Goal: Transaction & Acquisition: Book appointment/travel/reservation

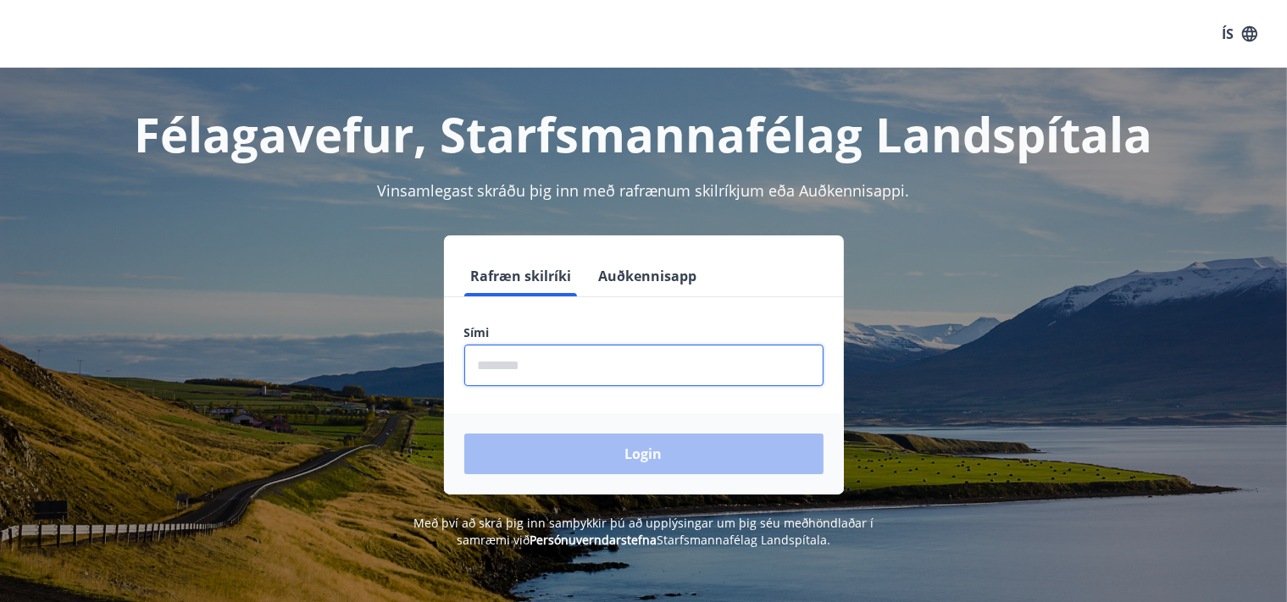
click at [557, 355] on input "phone" at bounding box center [643, 366] width 359 height 42
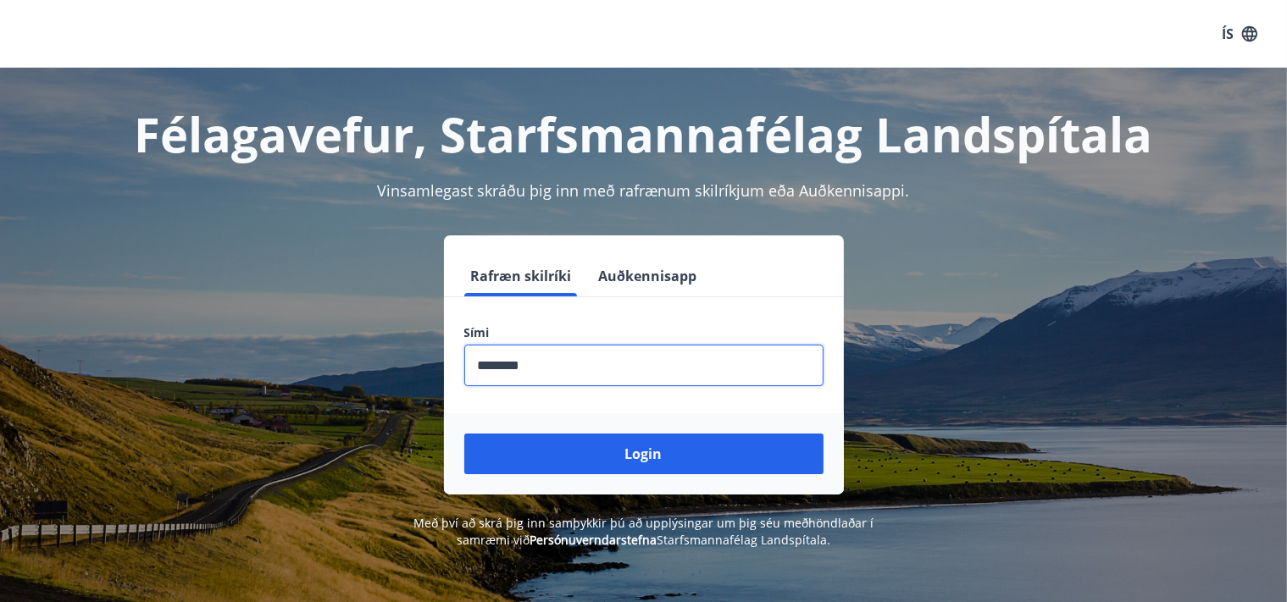
type input "********"
click at [464, 434] on button "Login" at bounding box center [643, 454] width 359 height 41
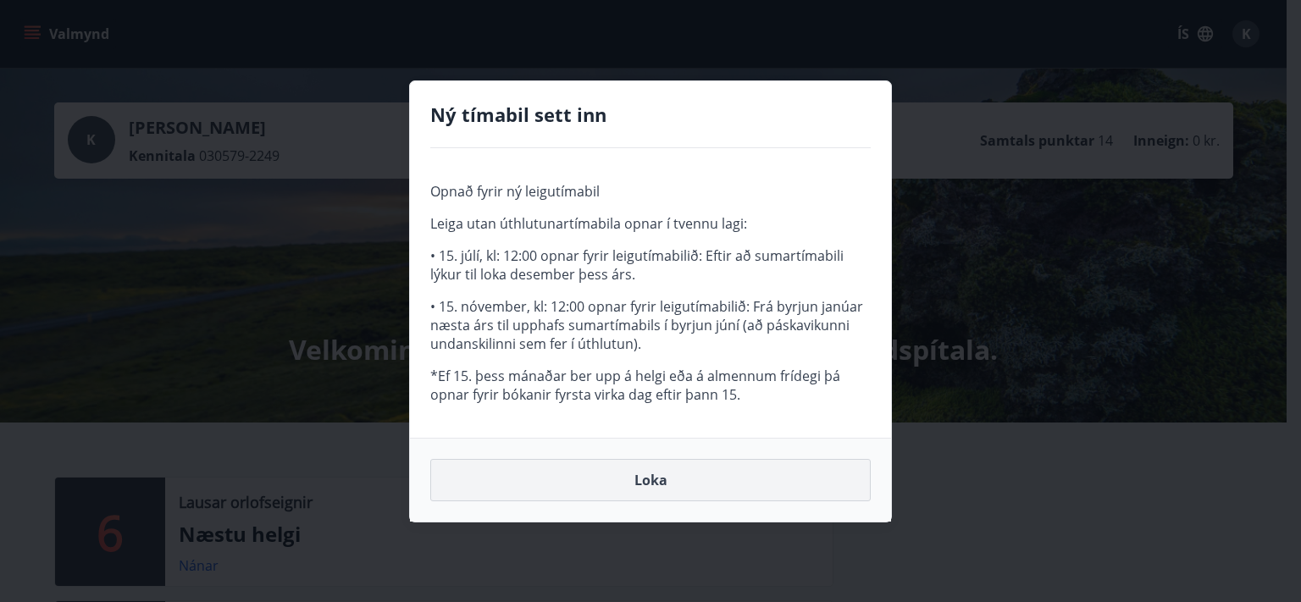
click at [655, 484] on button "Loka" at bounding box center [650, 480] width 440 height 42
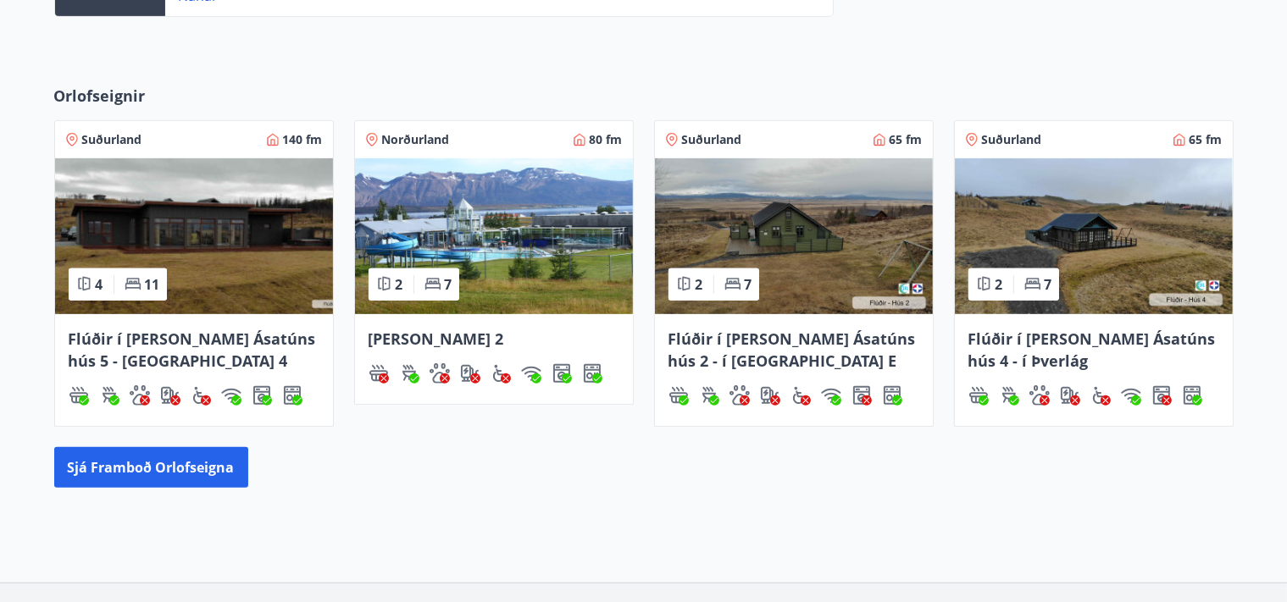
scroll to position [696, 0]
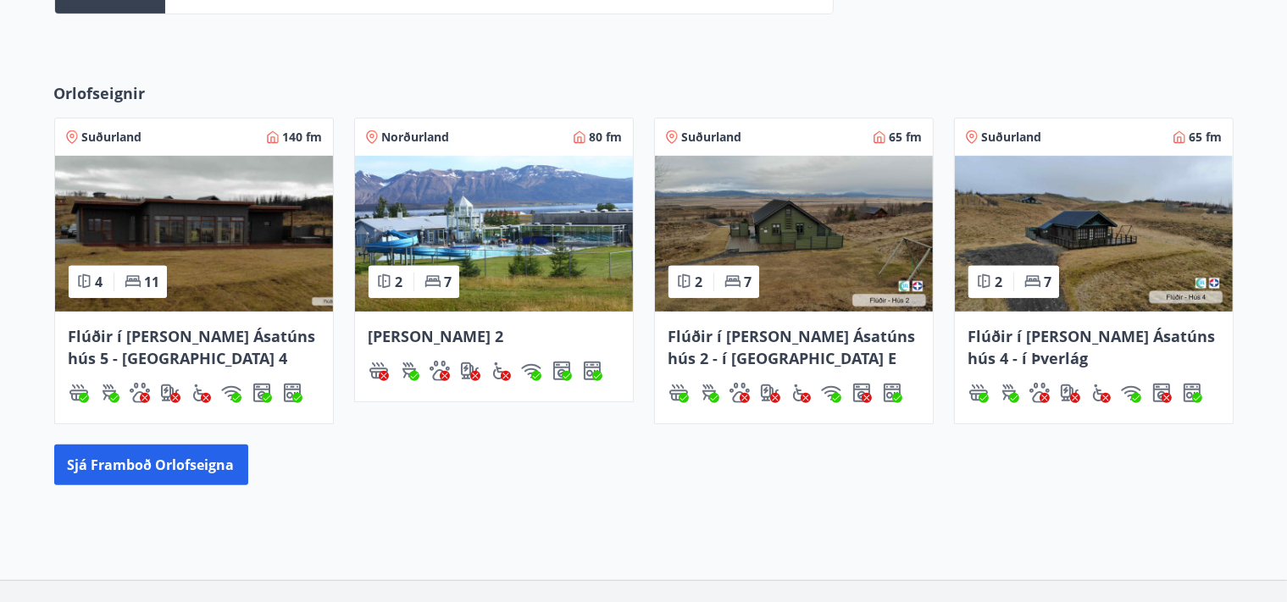
click at [239, 251] on img at bounding box center [194, 234] width 278 height 156
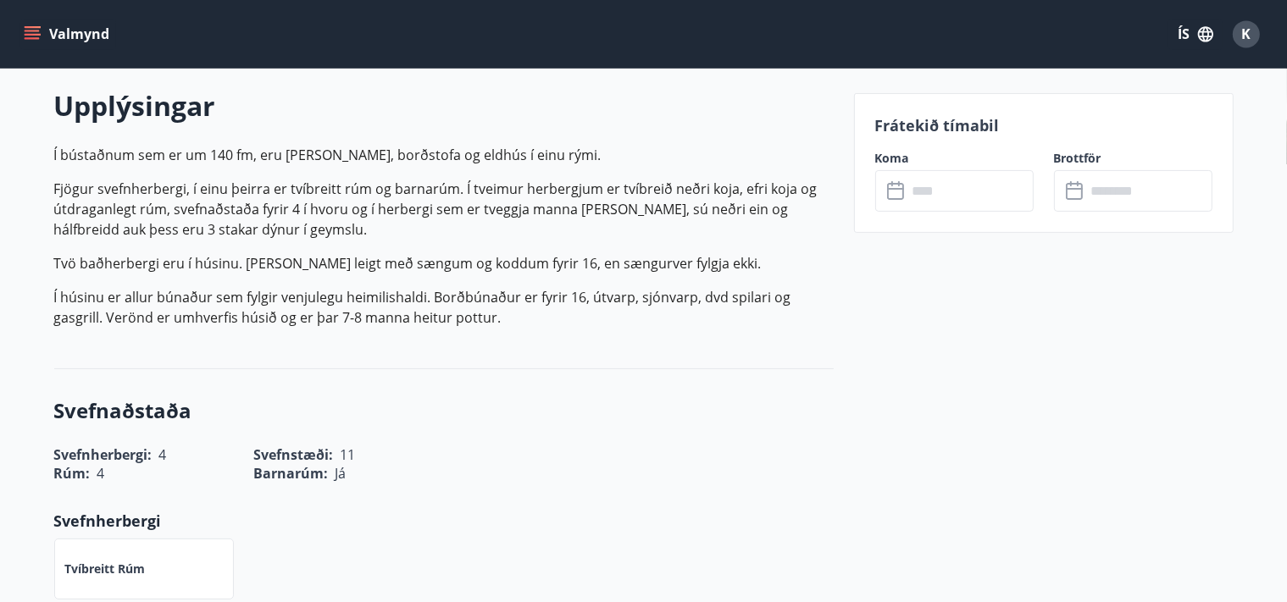
scroll to position [490, 0]
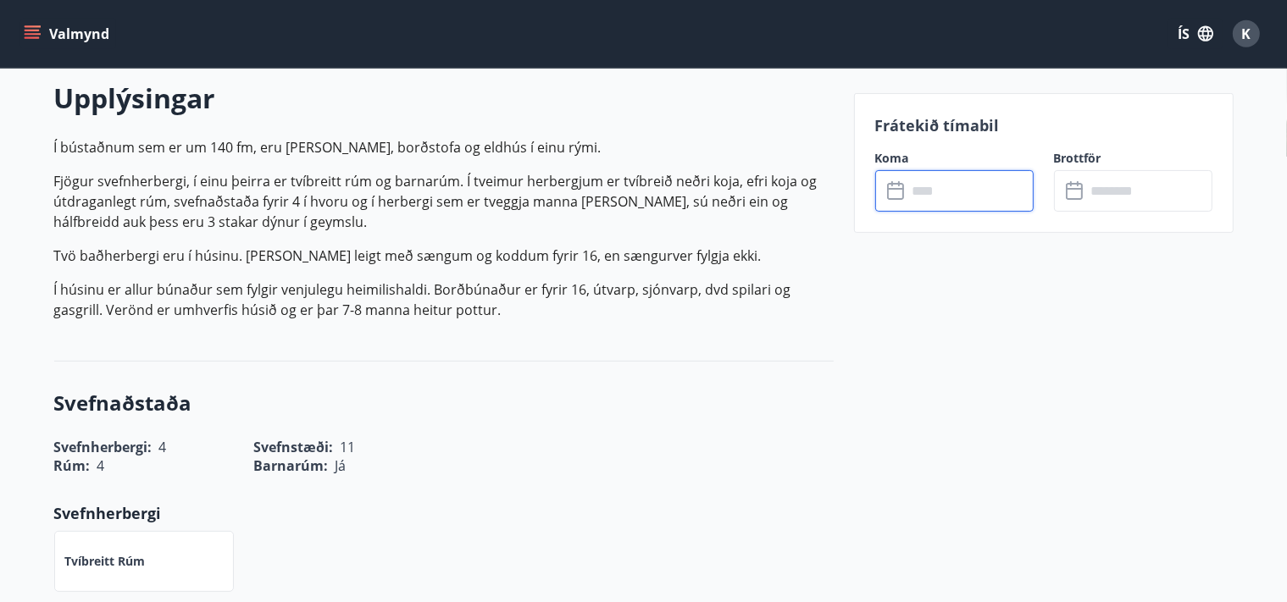
click at [937, 198] on input "text" at bounding box center [970, 191] width 126 height 42
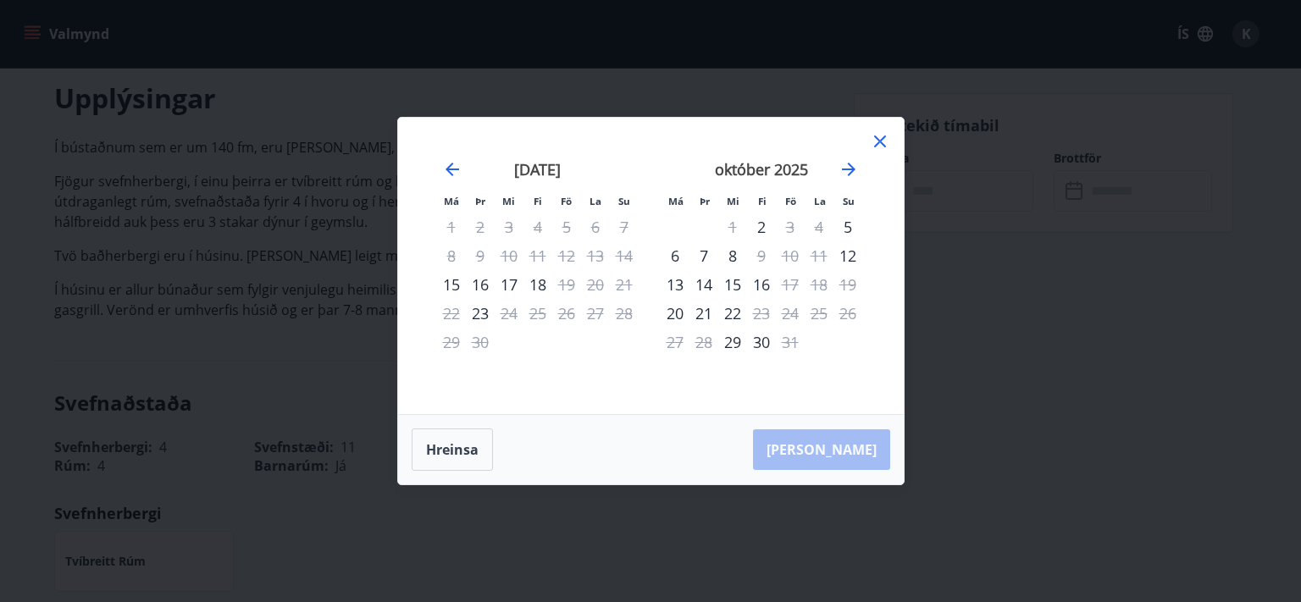
click at [885, 142] on icon at bounding box center [880, 141] width 20 height 20
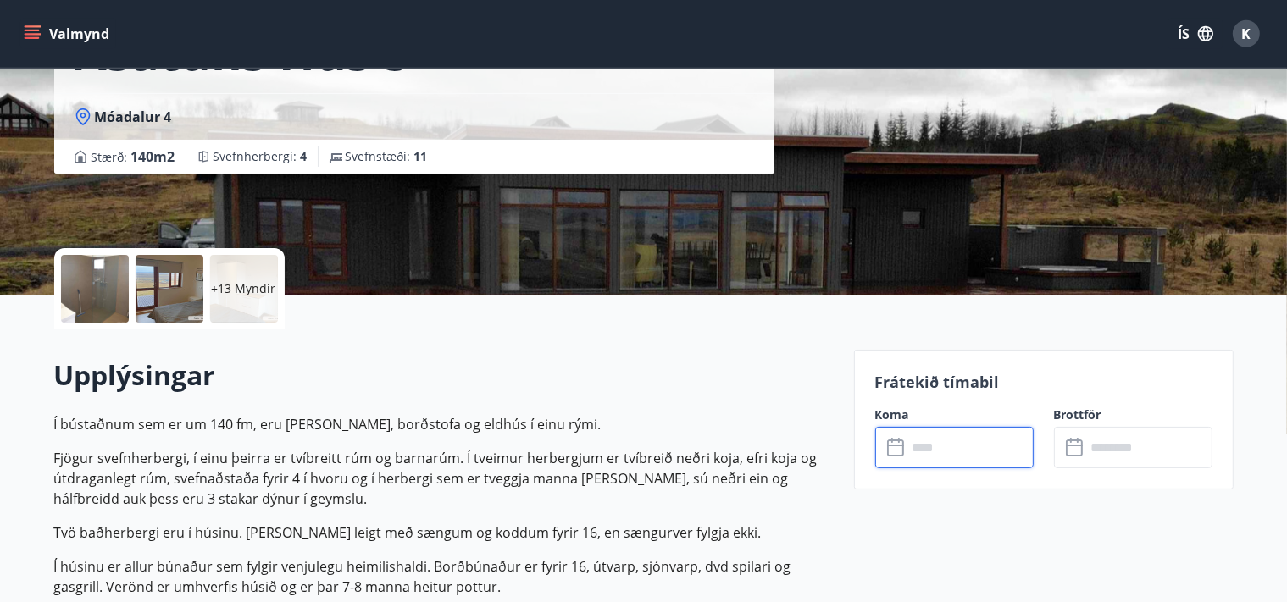
scroll to position [152, 0]
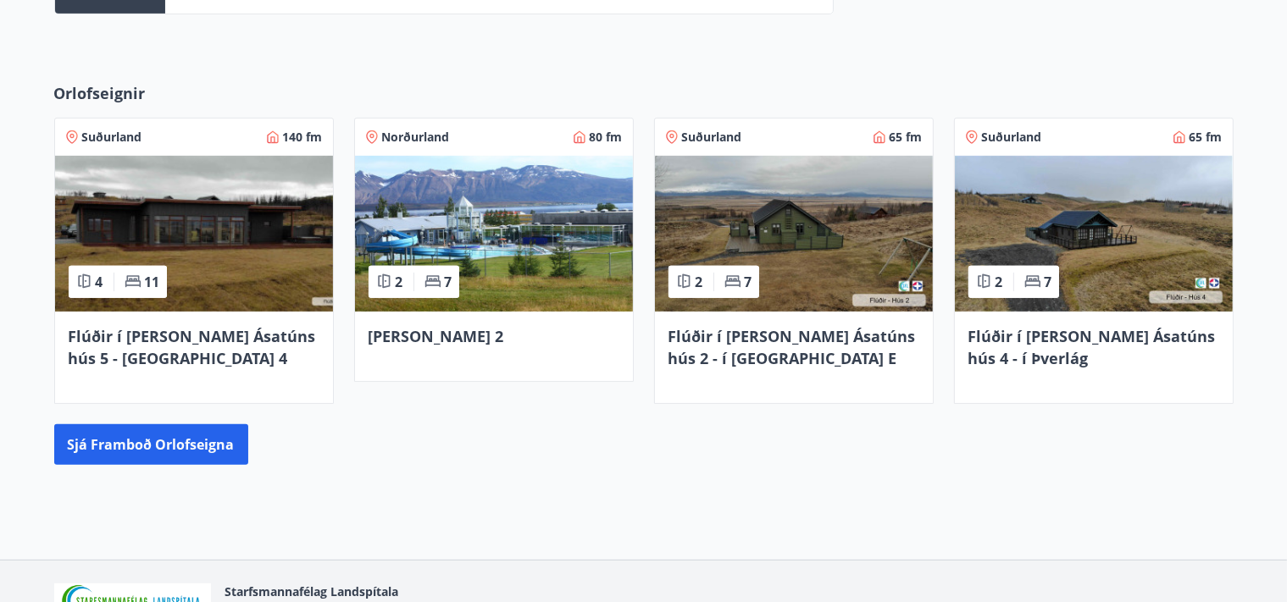
scroll to position [710, 0]
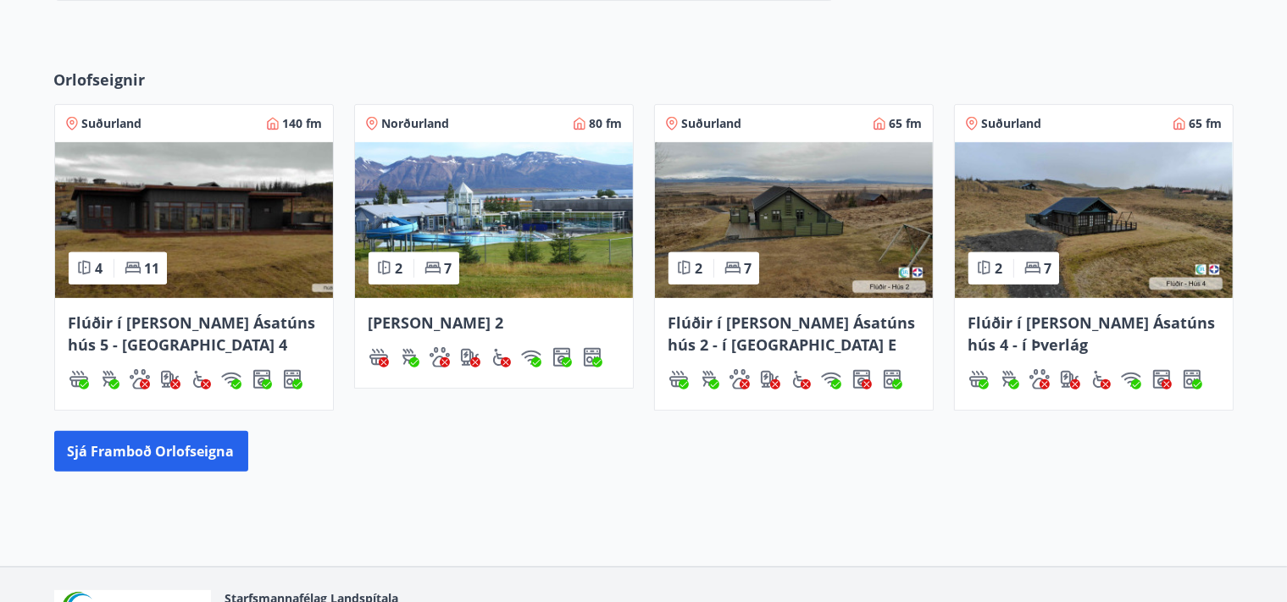
click at [838, 327] on span "Flúðir í [PERSON_NAME] Ásatúns hús 2 - í [GEOGRAPHIC_DATA] E" at bounding box center [791, 334] width 247 height 42
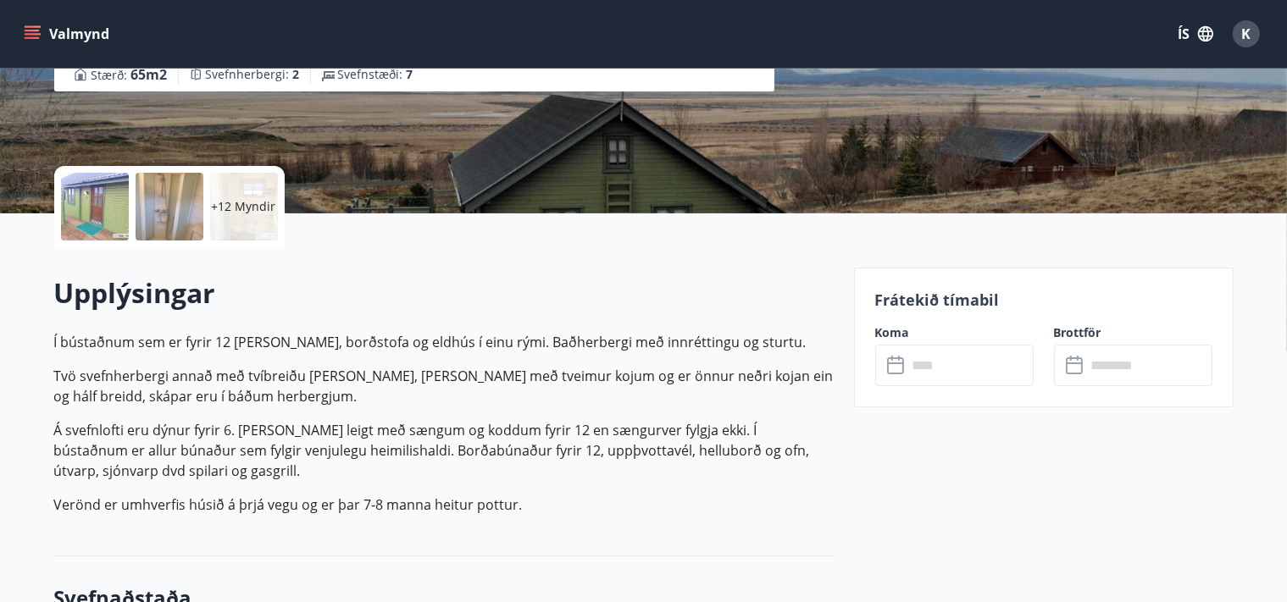
scroll to position [299, 0]
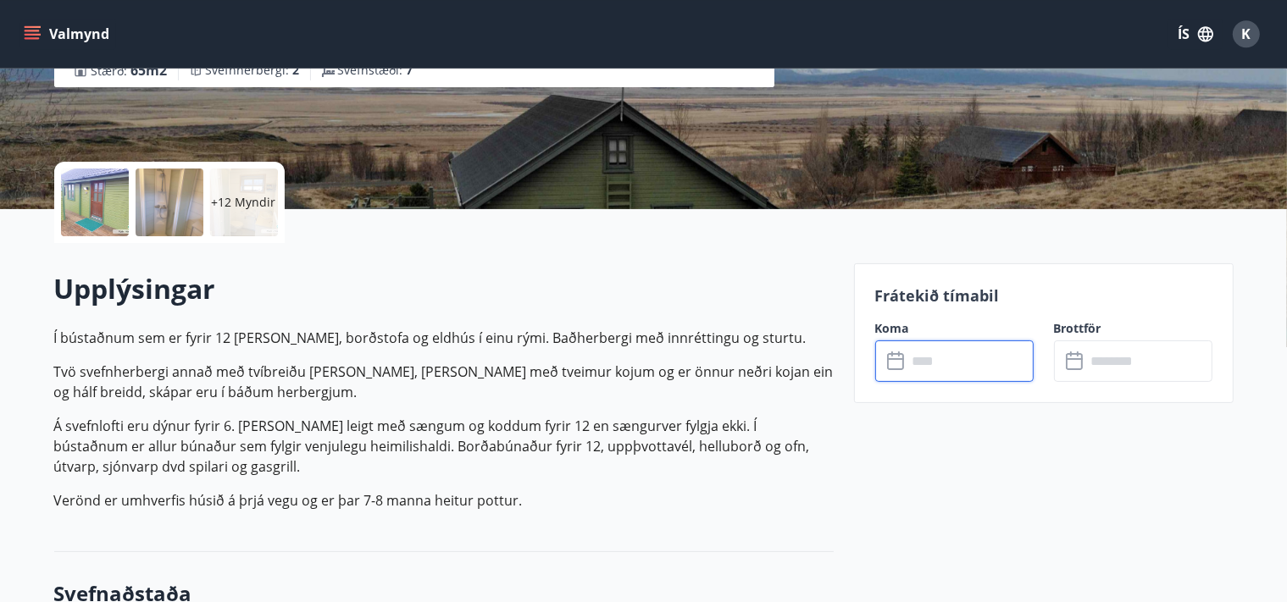
click at [998, 340] on input "text" at bounding box center [970, 361] width 126 height 42
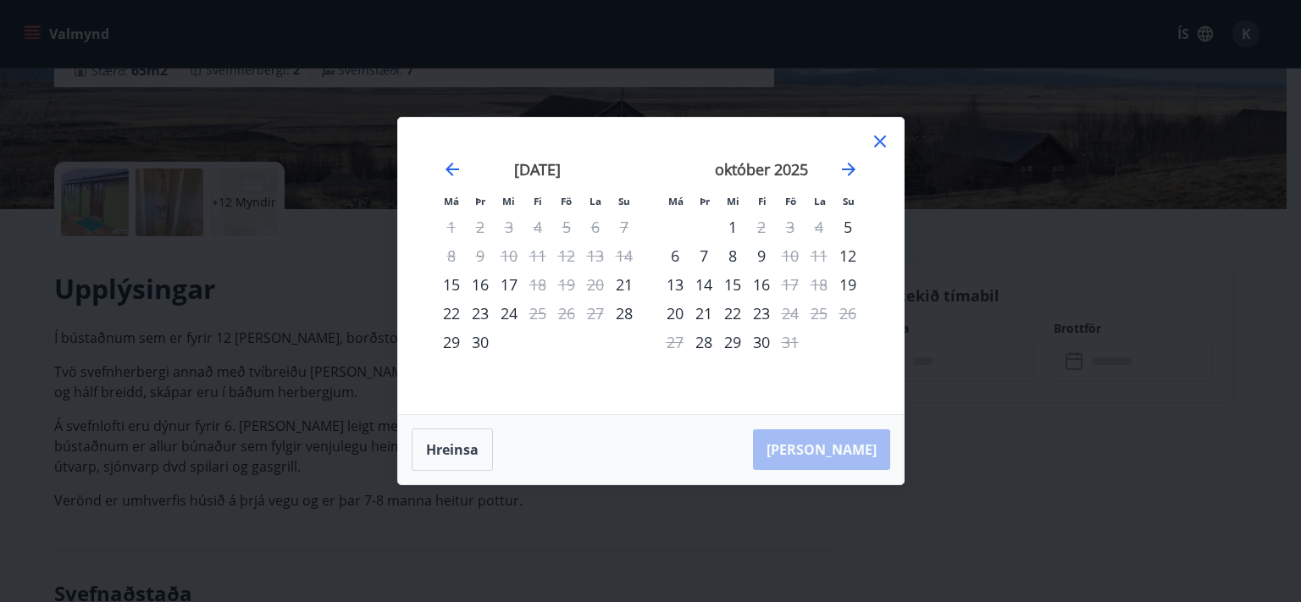
click at [882, 143] on icon at bounding box center [880, 141] width 20 height 20
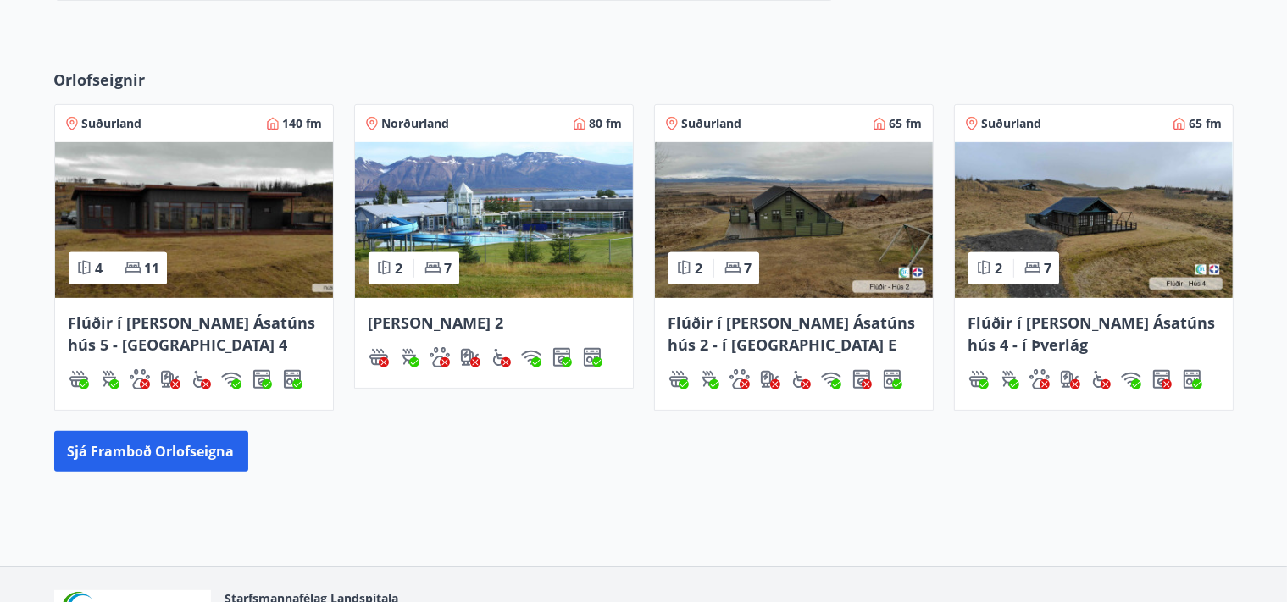
scroll to position [723, 0]
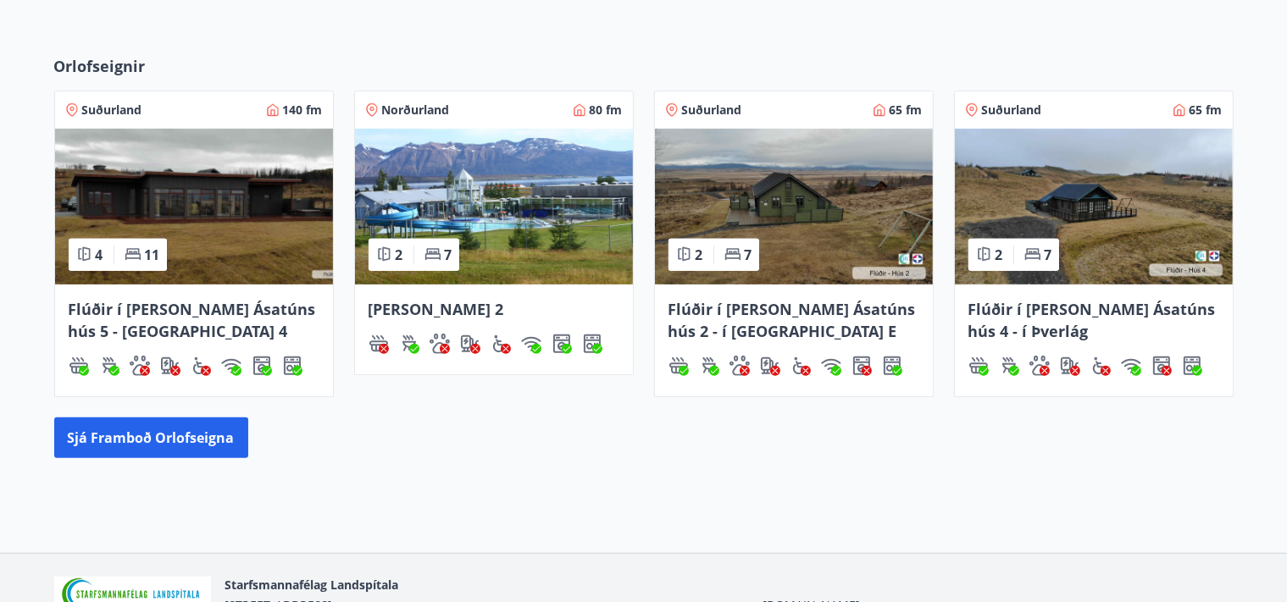
click at [1073, 309] on span "Flúðir í [PERSON_NAME] Ásatúns hús 4 - í Þverlág" at bounding box center [1091, 320] width 247 height 42
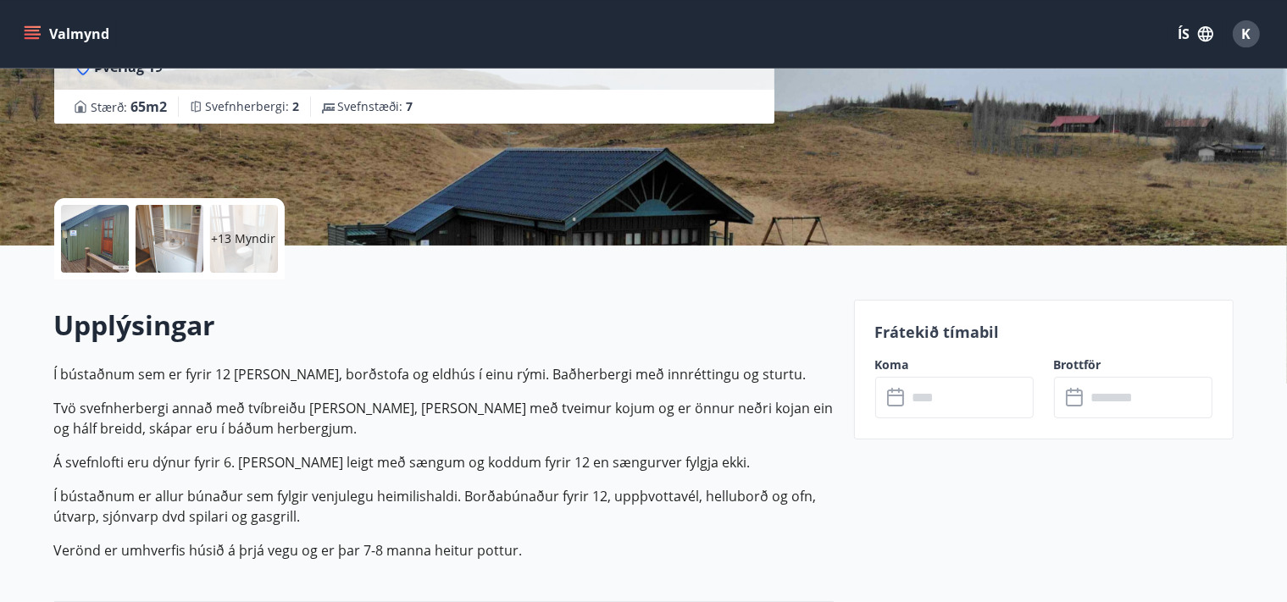
scroll to position [270, 0]
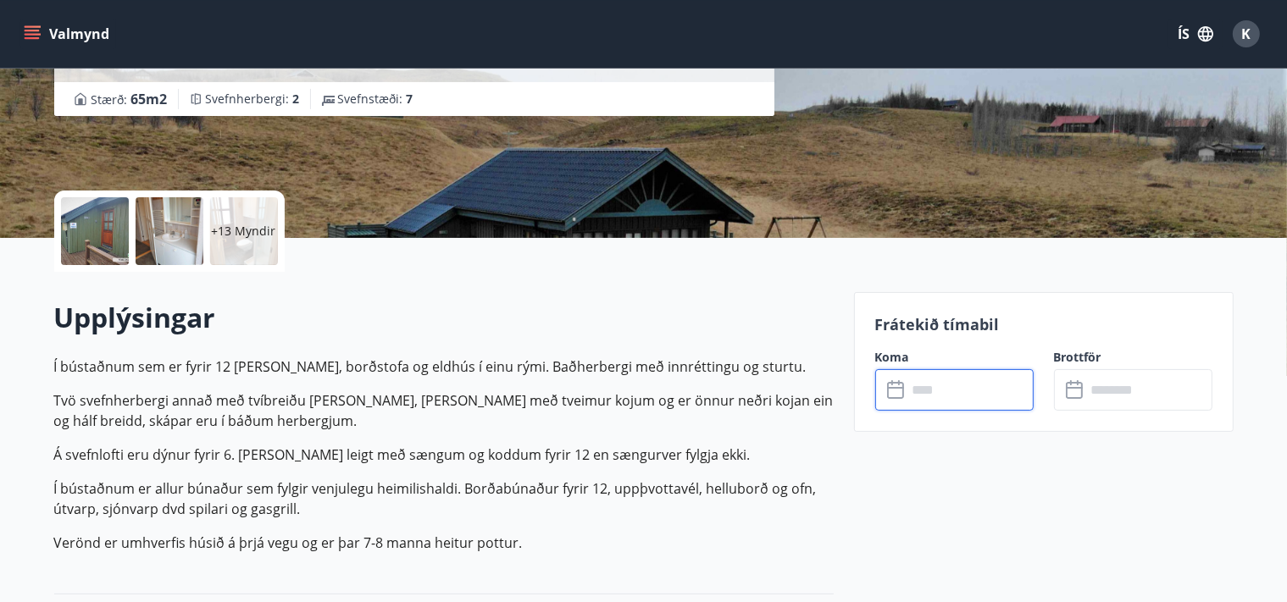
click at [933, 386] on input "text" at bounding box center [970, 390] width 126 height 42
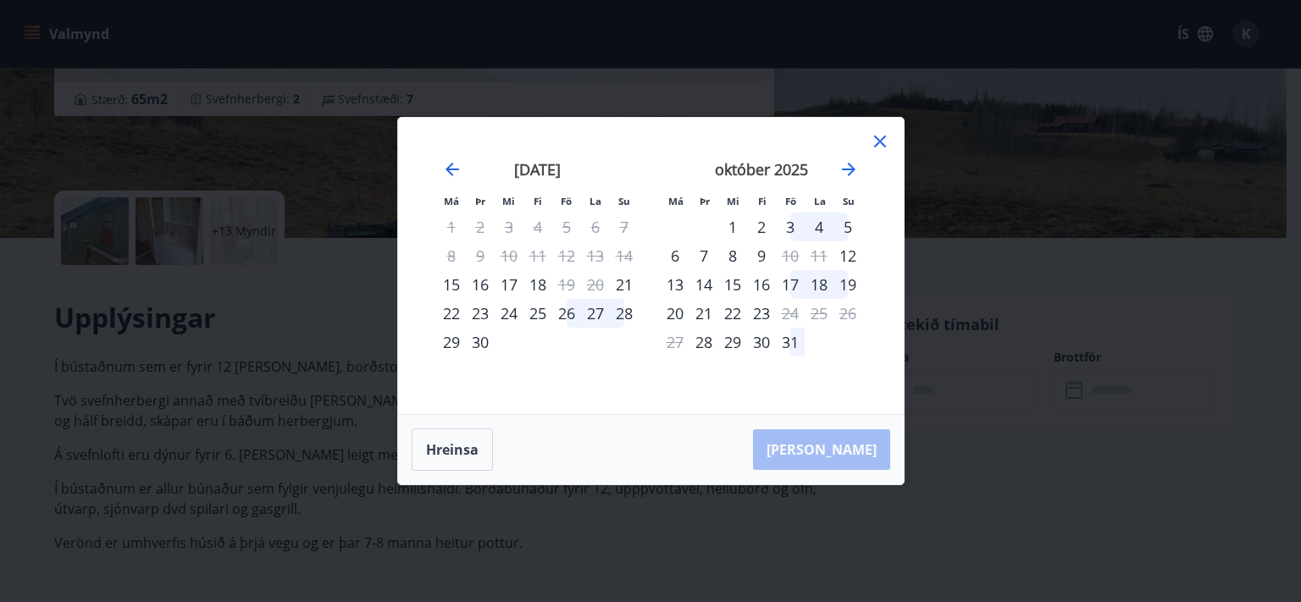
click at [871, 142] on icon at bounding box center [880, 141] width 20 height 20
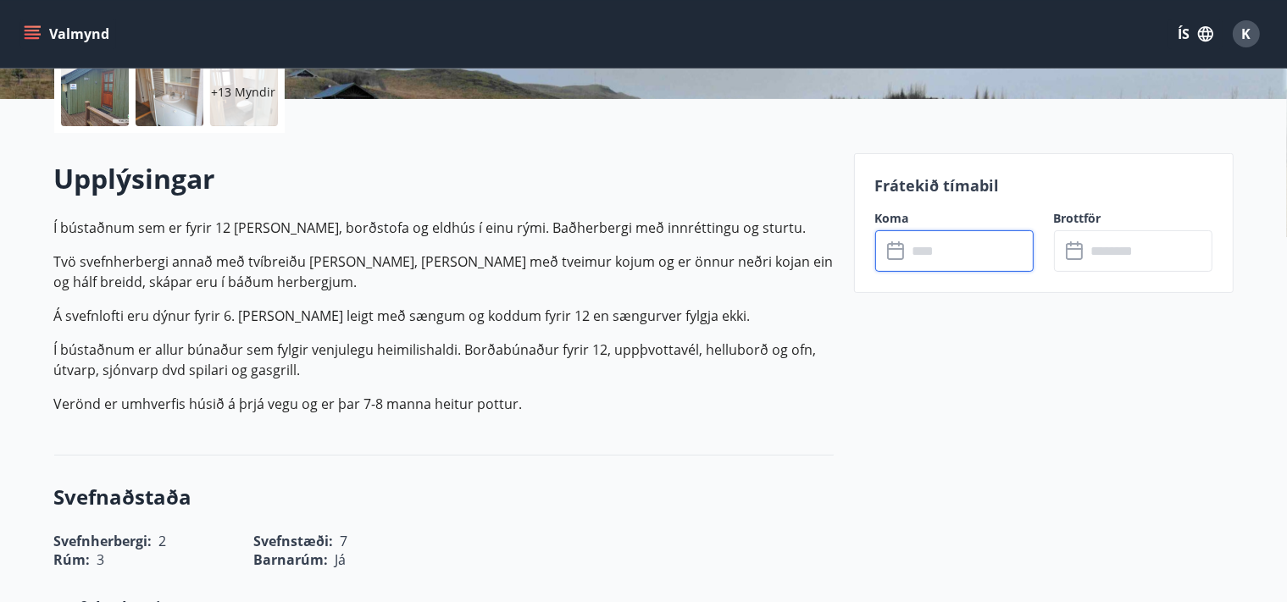
scroll to position [75, 0]
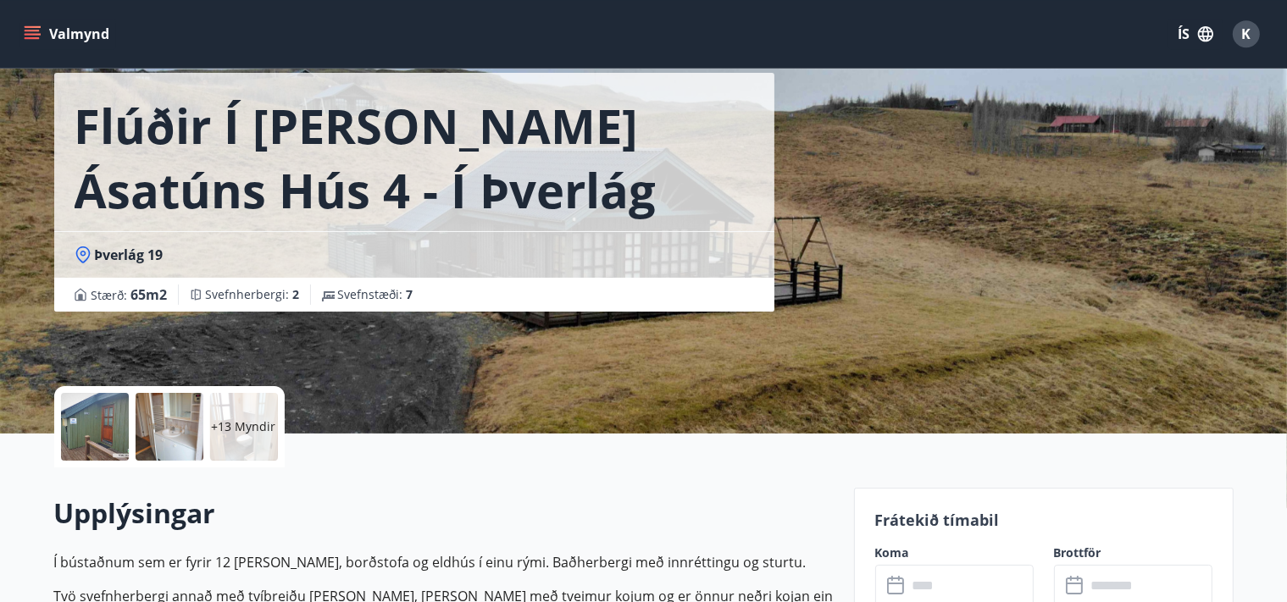
click at [97, 438] on div at bounding box center [95, 427] width 68 height 68
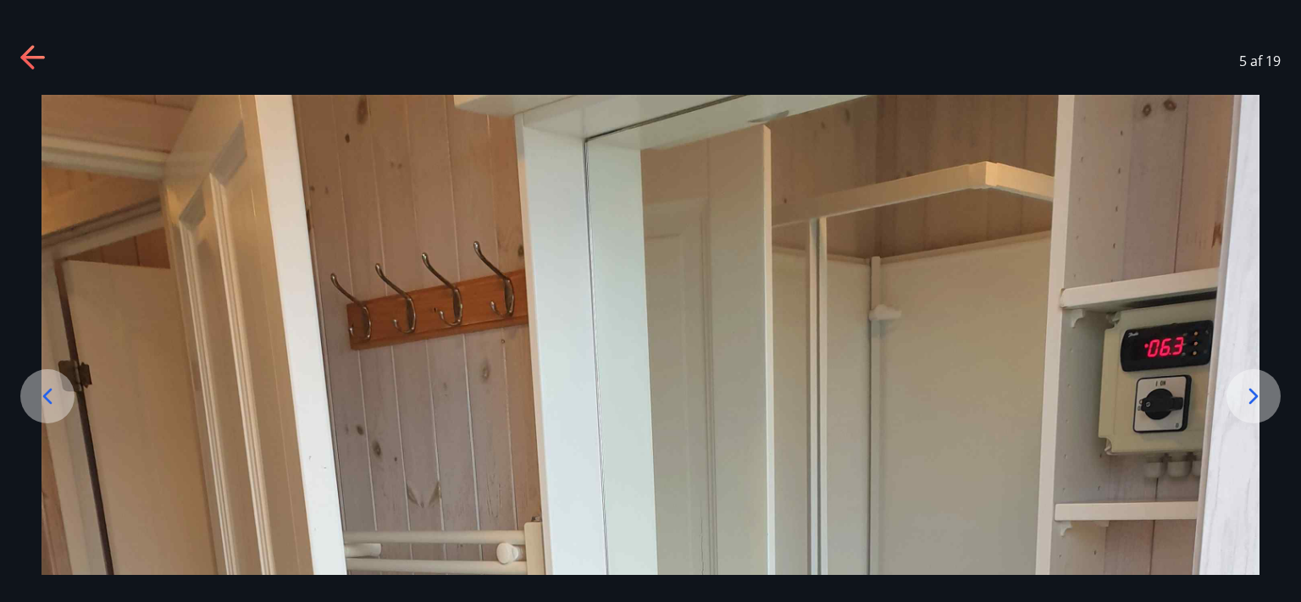
click at [1255, 390] on icon at bounding box center [1253, 396] width 27 height 27
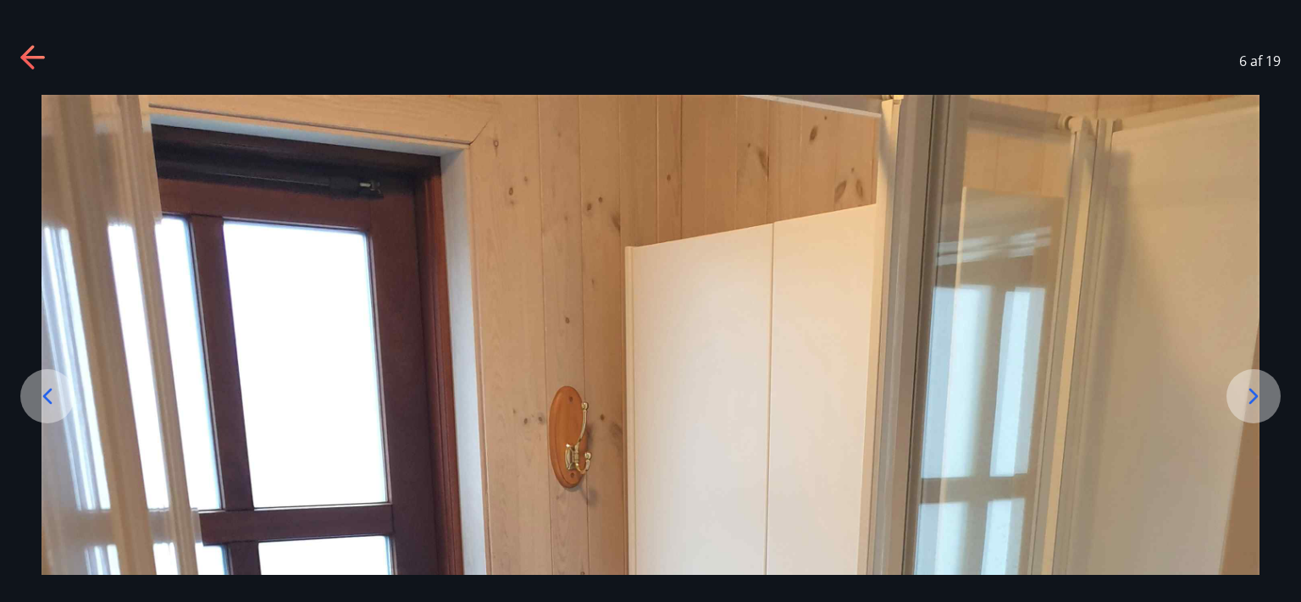
click at [1253, 389] on icon at bounding box center [1253, 396] width 27 height 27
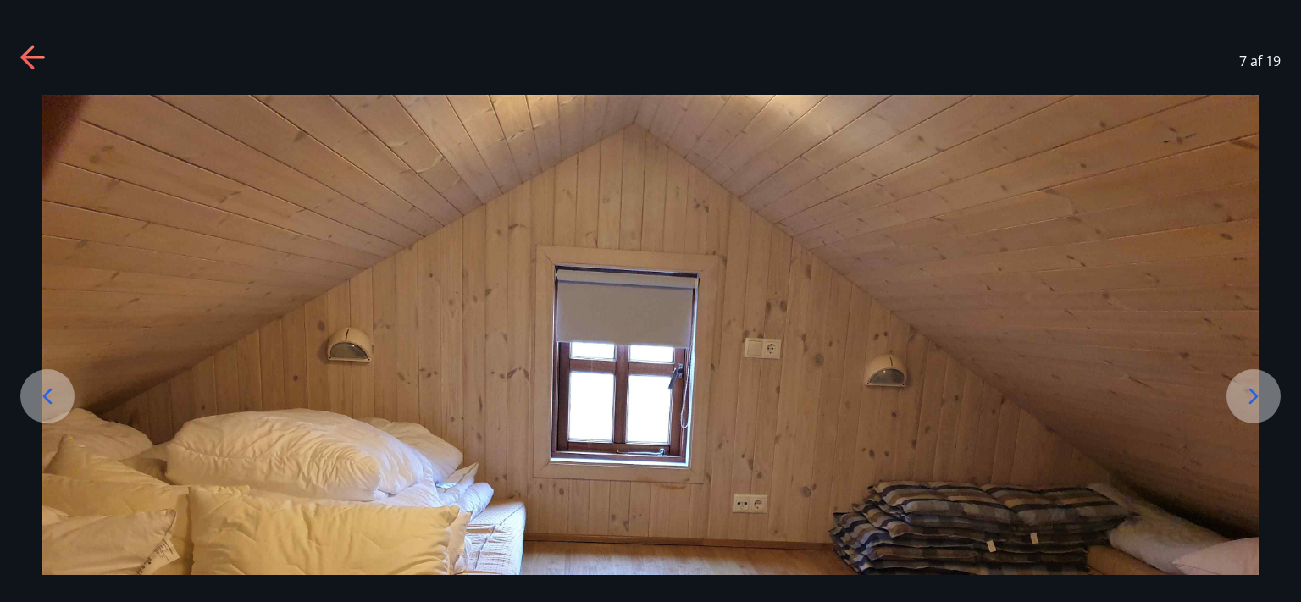
click at [1254, 404] on icon at bounding box center [1253, 396] width 27 height 27
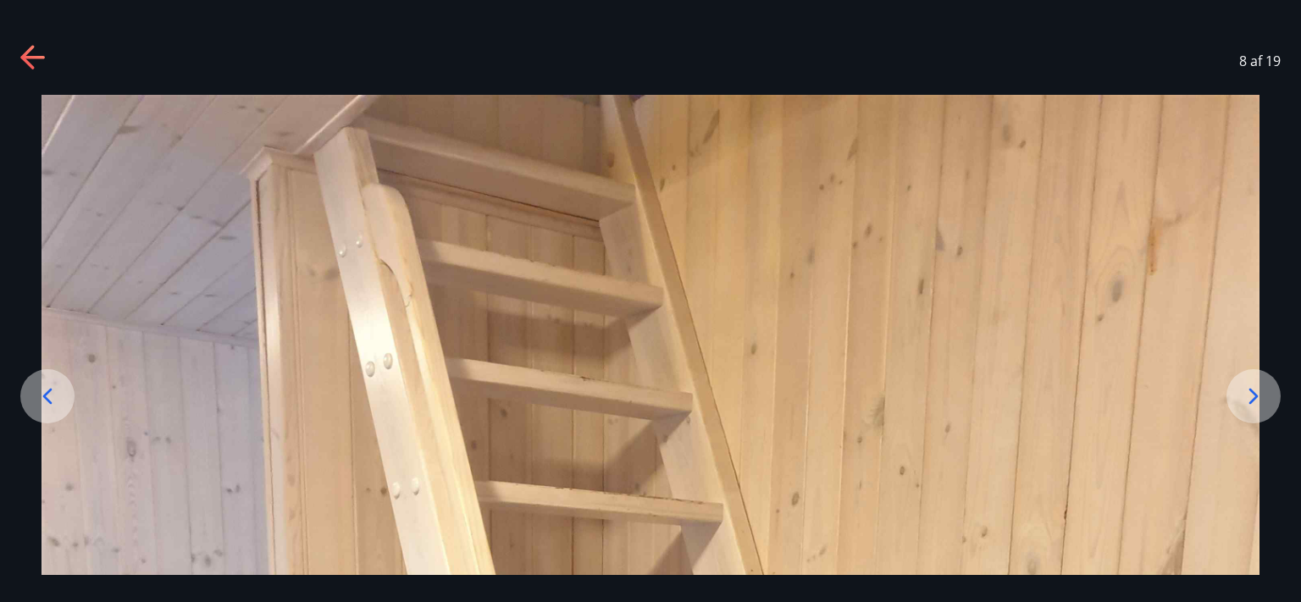
click at [33, 44] on div "8 af 19" at bounding box center [650, 61] width 1301 height 68
click at [34, 58] on icon at bounding box center [32, 57] width 24 height 3
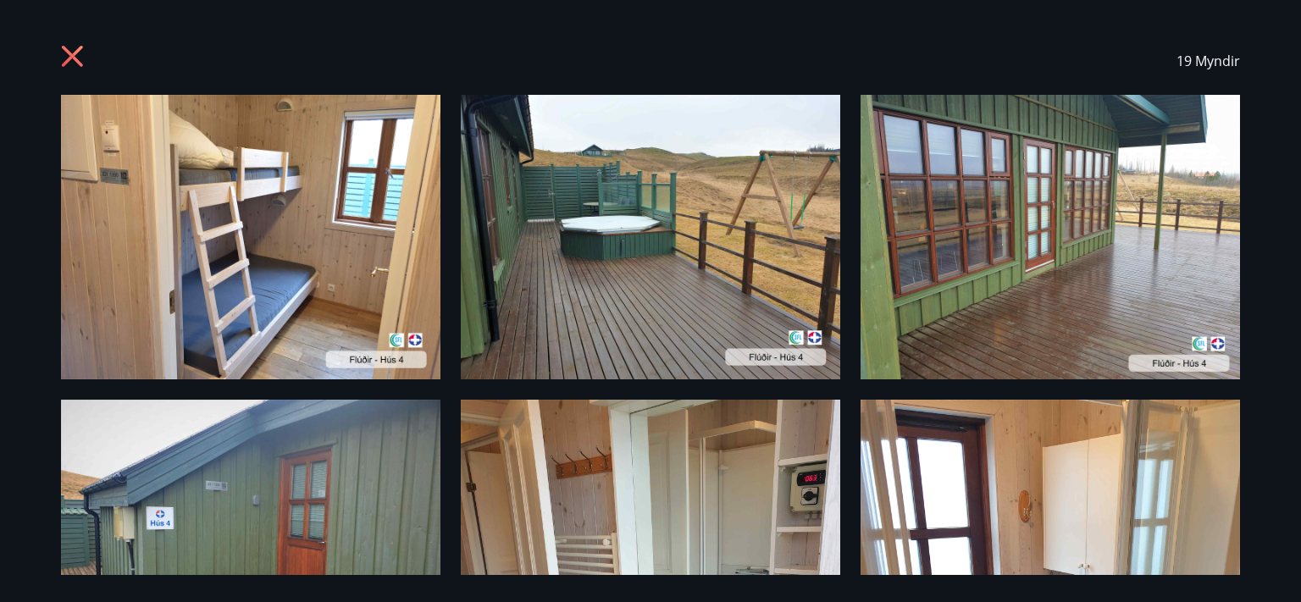
click at [78, 56] on icon at bounding box center [74, 58] width 27 height 27
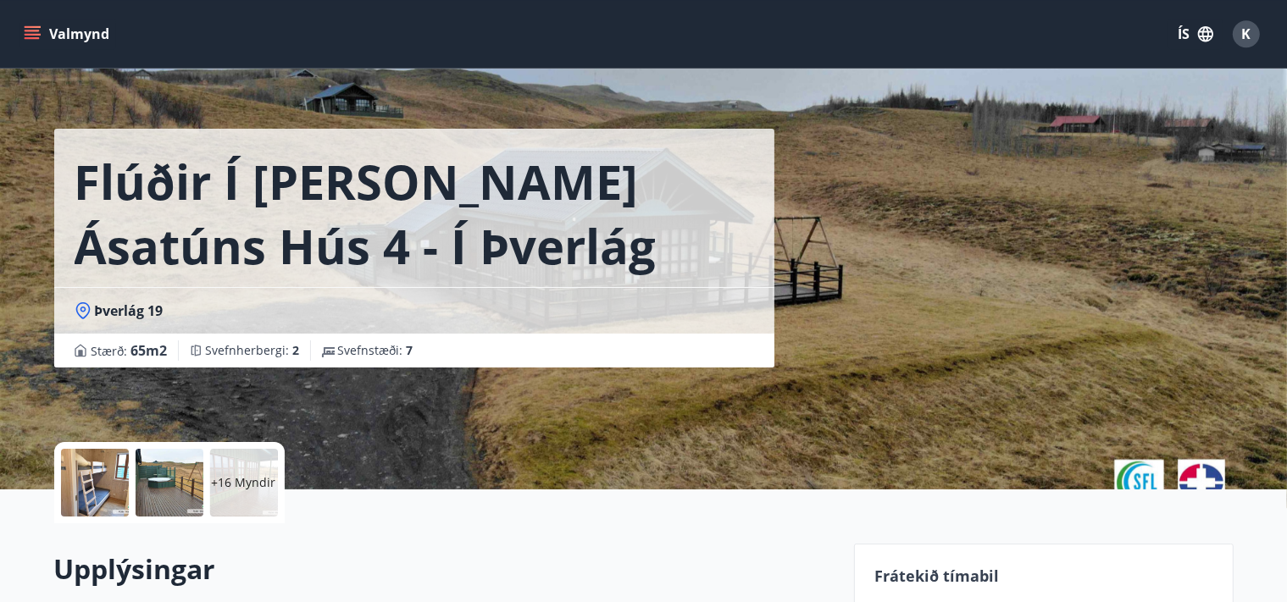
scroll to position [0, 0]
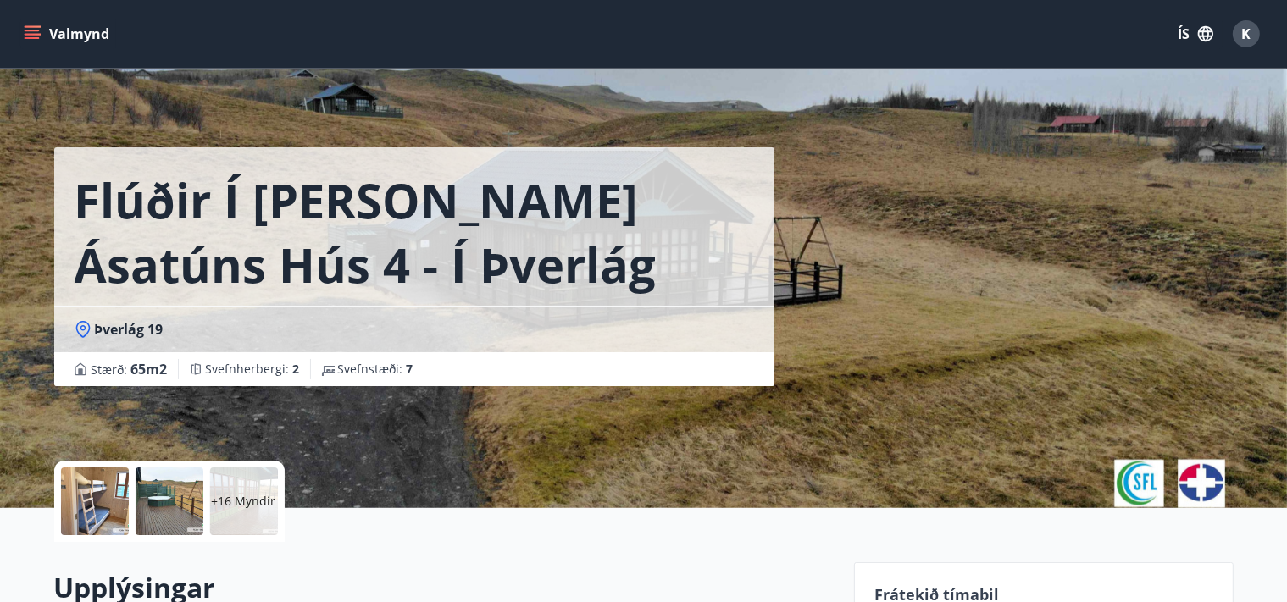
click at [1100, 107] on div "Flúðir í landi Ásatúns hús 4 - í Þverlág Þverlág 19 Stærð : 65 m2 Svefnherbergi…" at bounding box center [643, 254] width 1179 height 508
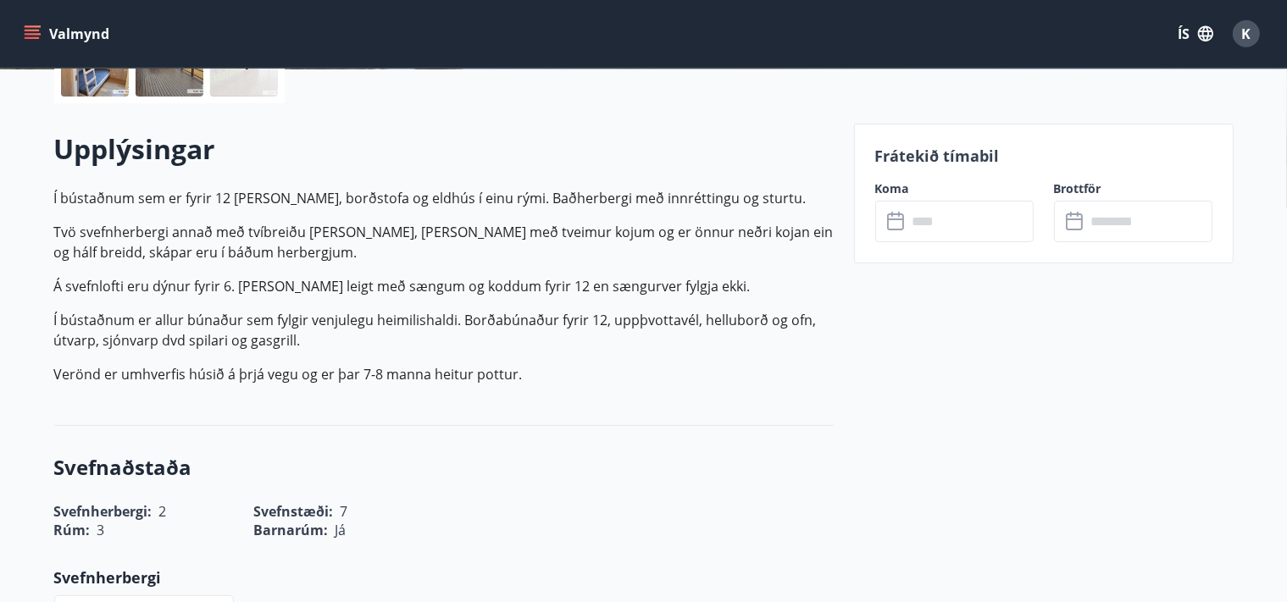
scroll to position [454, 0]
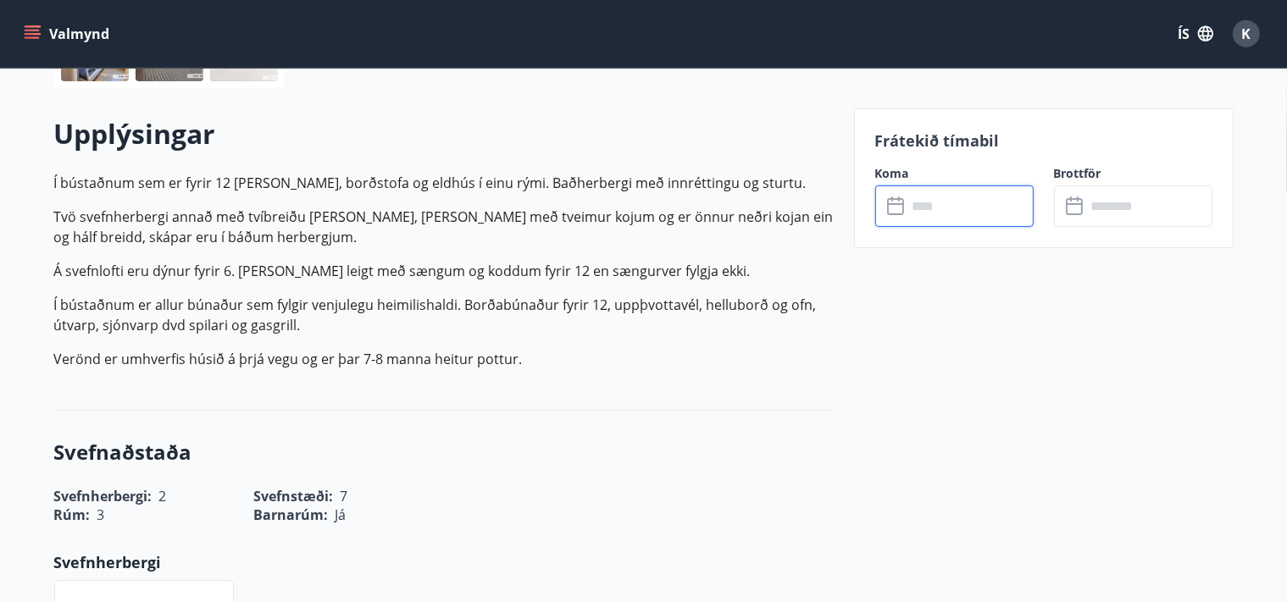
click at [967, 214] on input "text" at bounding box center [970, 206] width 126 height 42
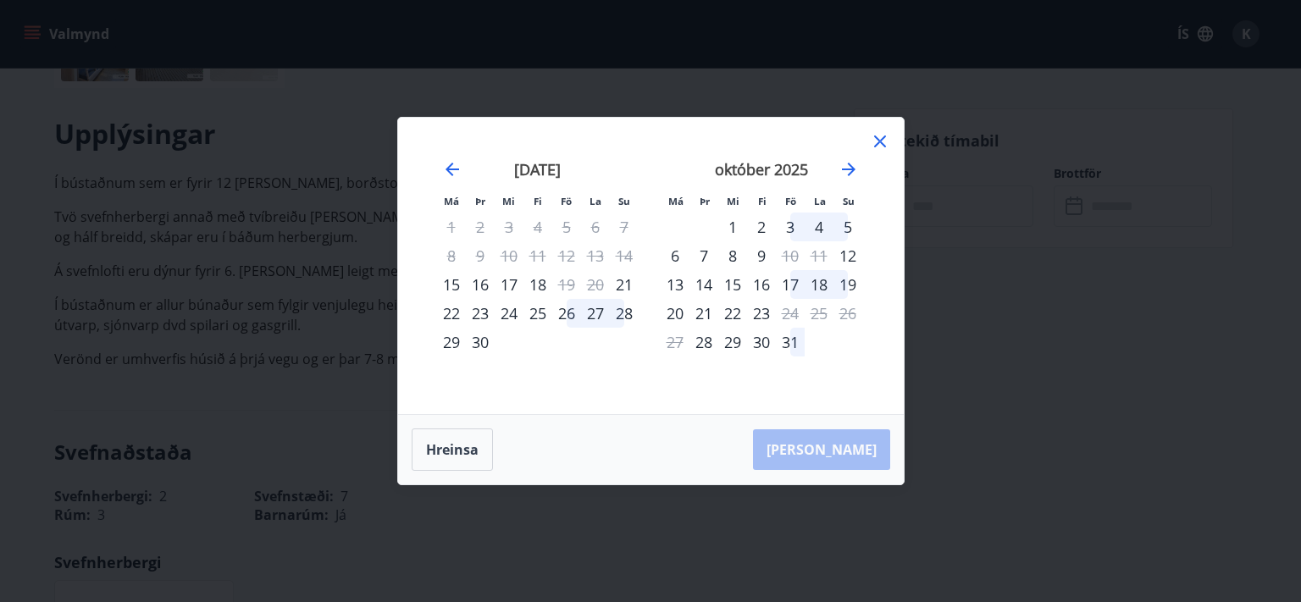
click at [795, 225] on div "3" at bounding box center [790, 227] width 29 height 29
click at [678, 259] on div "6" at bounding box center [675, 255] width 29 height 29
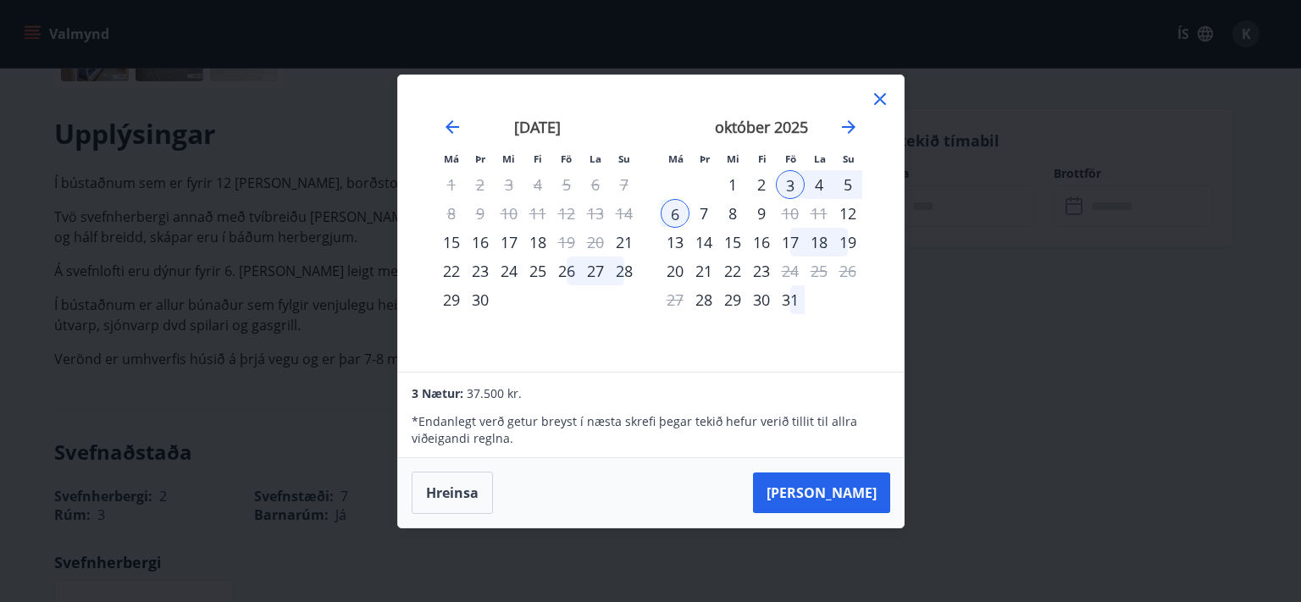
click at [856, 186] on div "5" at bounding box center [847, 184] width 29 height 29
click at [791, 189] on div "3" at bounding box center [790, 184] width 29 height 29
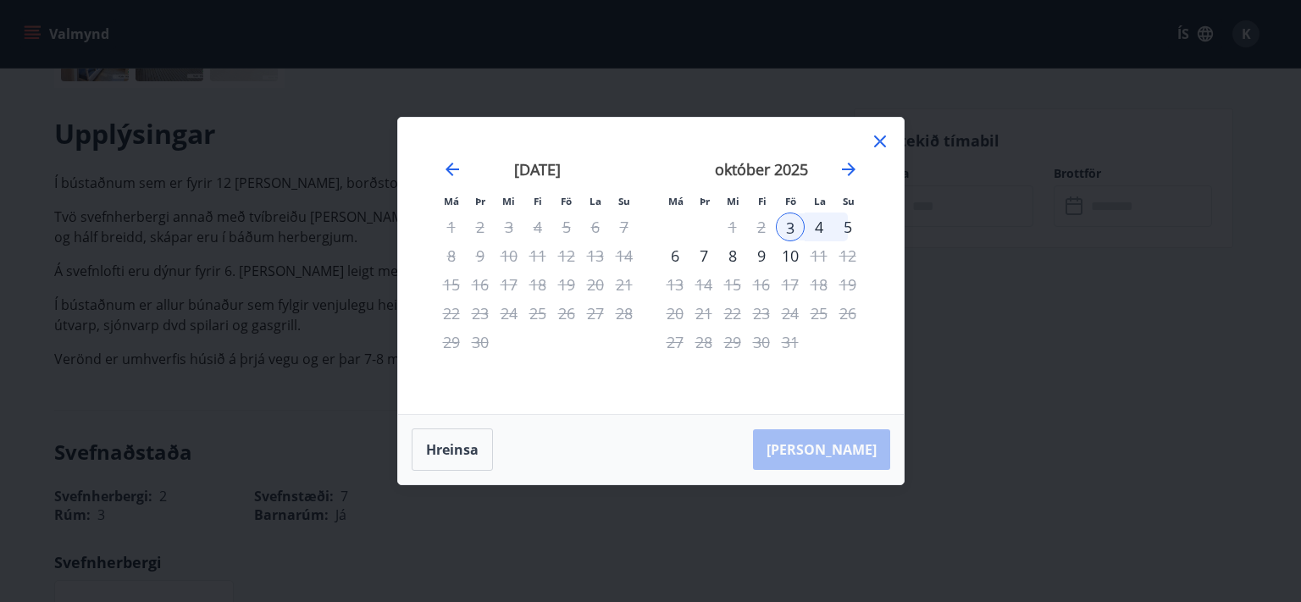
click at [849, 230] on div "5" at bounding box center [847, 227] width 29 height 29
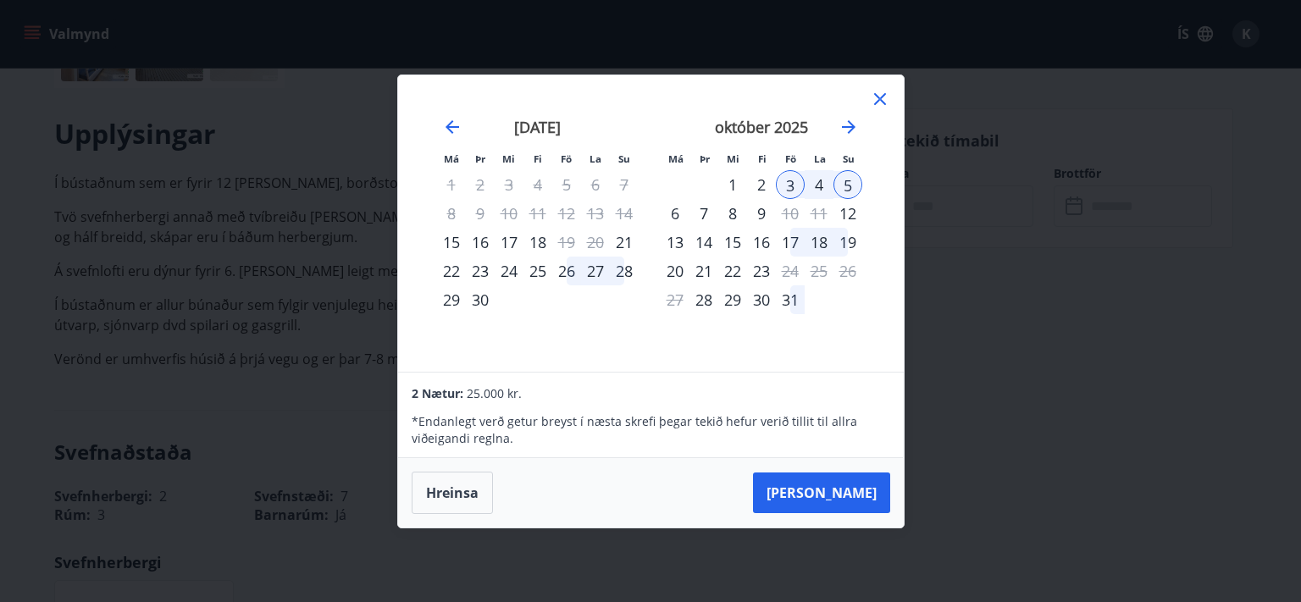
click at [676, 213] on div "6" at bounding box center [675, 213] width 29 height 29
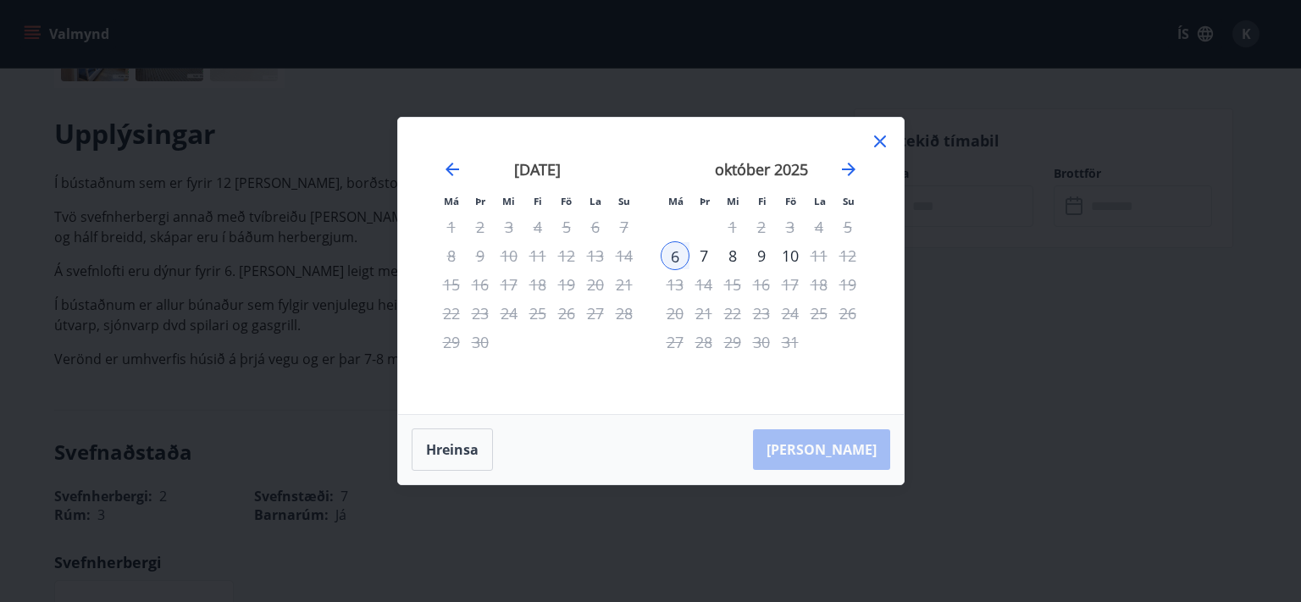
click at [789, 229] on div "3" at bounding box center [790, 227] width 29 height 29
click at [452, 450] on button "Hreinsa" at bounding box center [452, 450] width 81 height 42
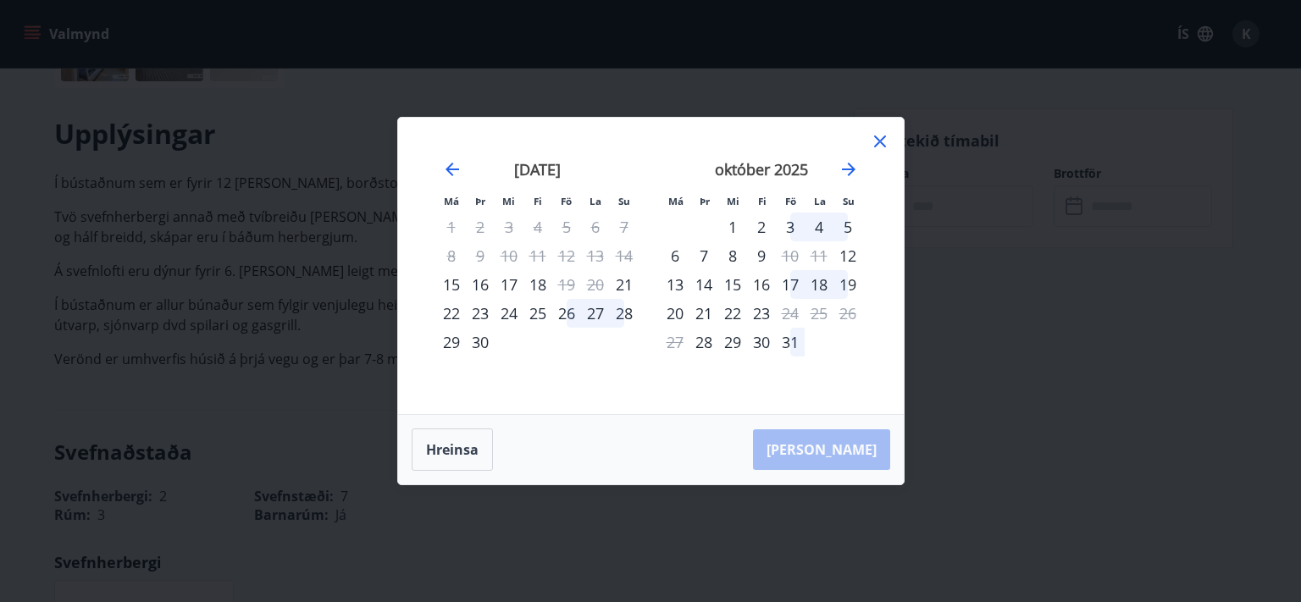
click at [789, 230] on div "3" at bounding box center [790, 227] width 29 height 29
click at [673, 257] on div "6" at bounding box center [675, 255] width 29 height 29
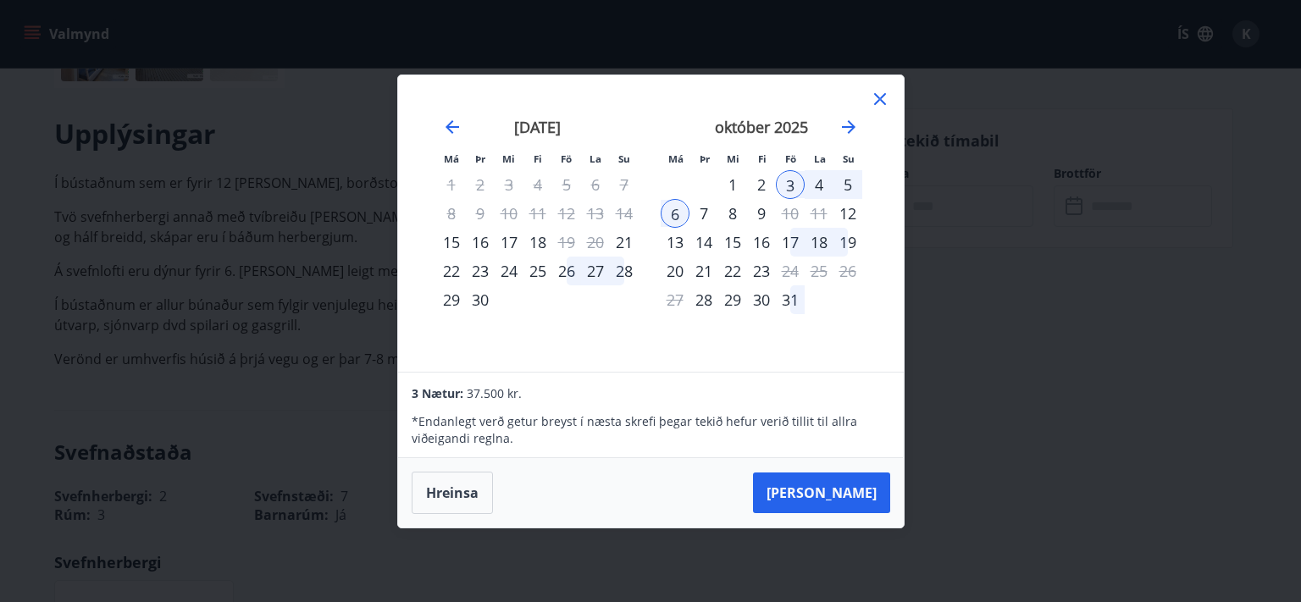
click at [797, 188] on div "3" at bounding box center [790, 184] width 29 height 29
click at [850, 501] on button "Taka Frá" at bounding box center [821, 493] width 137 height 41
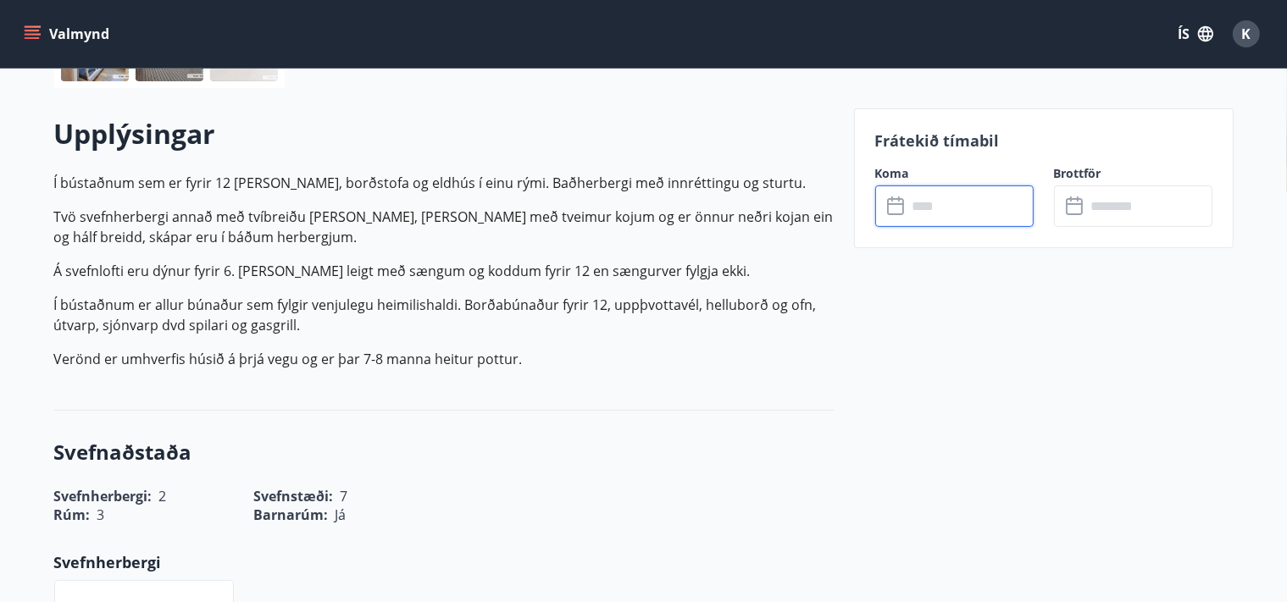
type input "******"
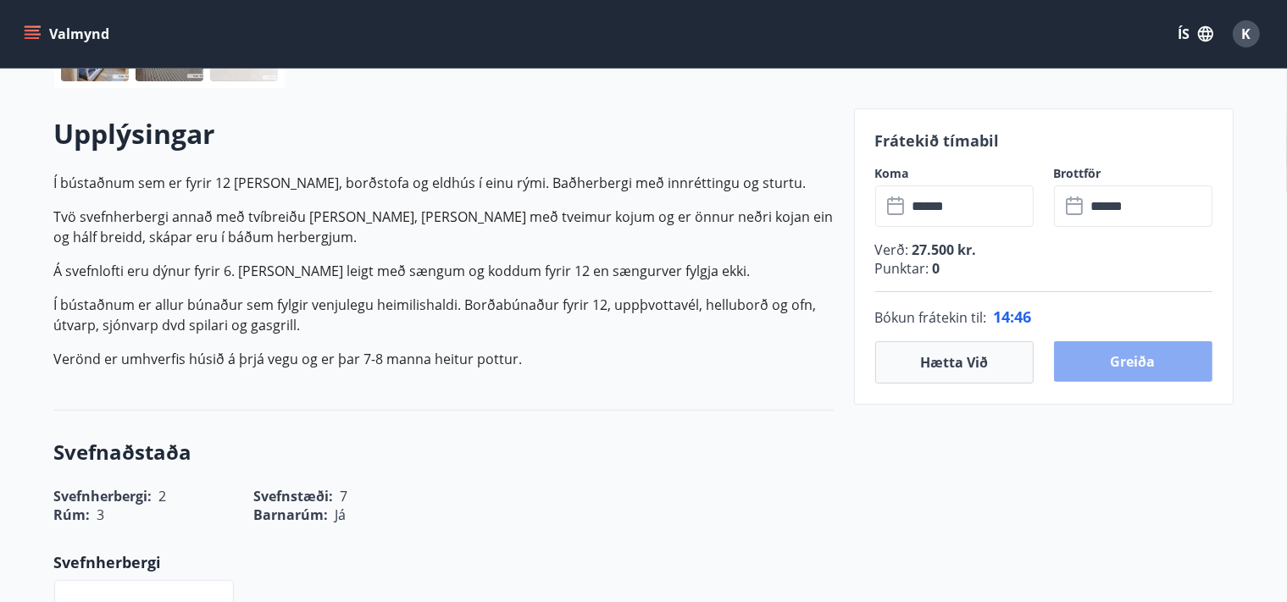
click at [1120, 366] on button "Greiða" at bounding box center [1133, 361] width 158 height 41
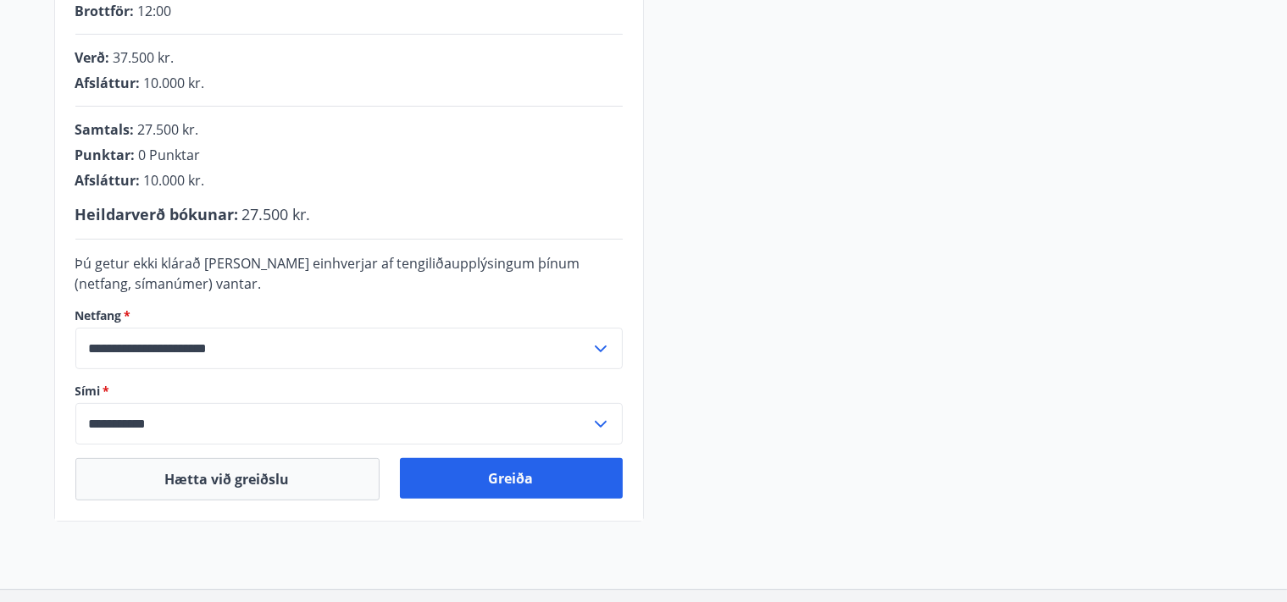
scroll to position [417, 0]
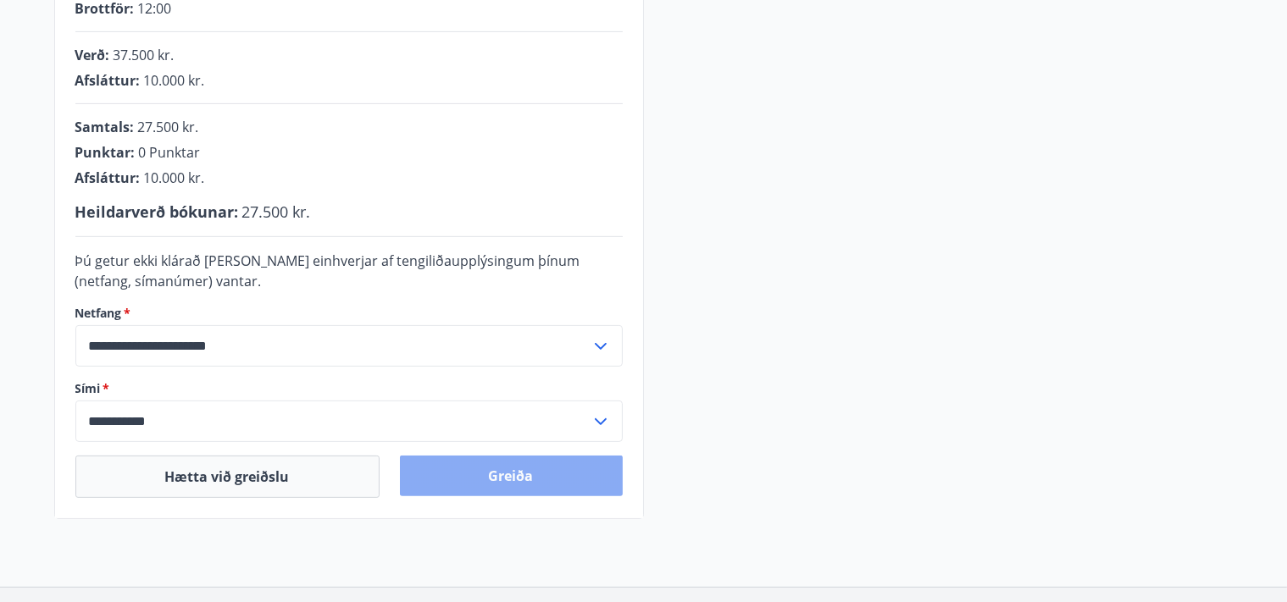
click at [510, 484] on button "Greiða" at bounding box center [511, 476] width 223 height 41
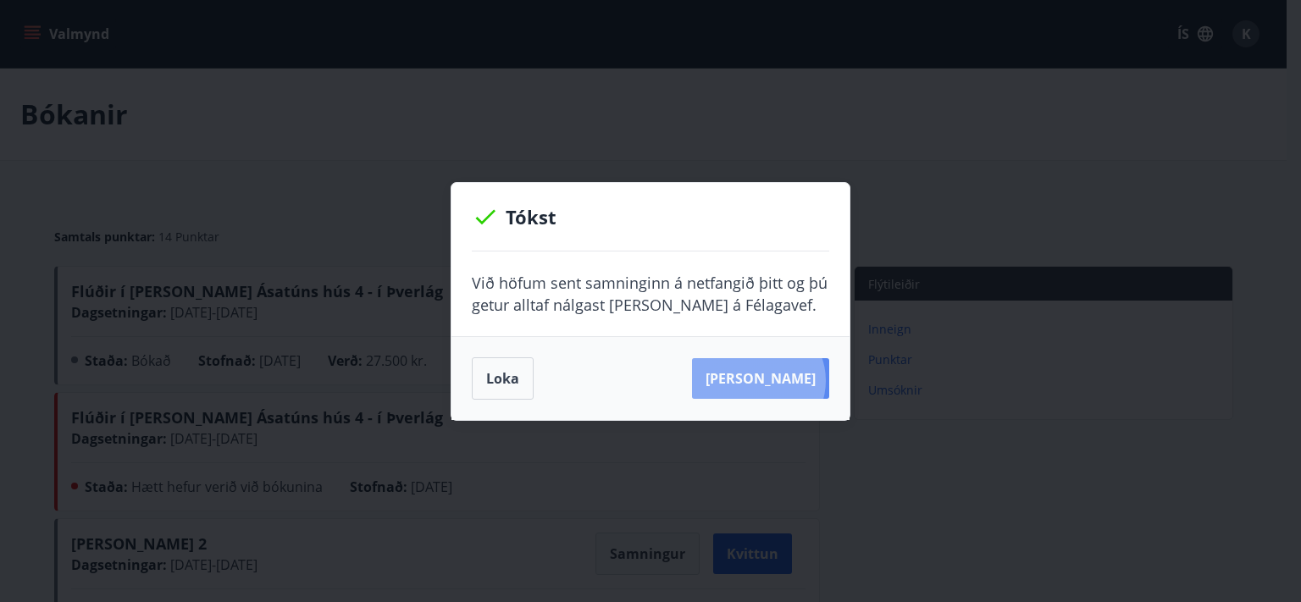
click at [785, 381] on button "[PERSON_NAME]" at bounding box center [760, 378] width 137 height 41
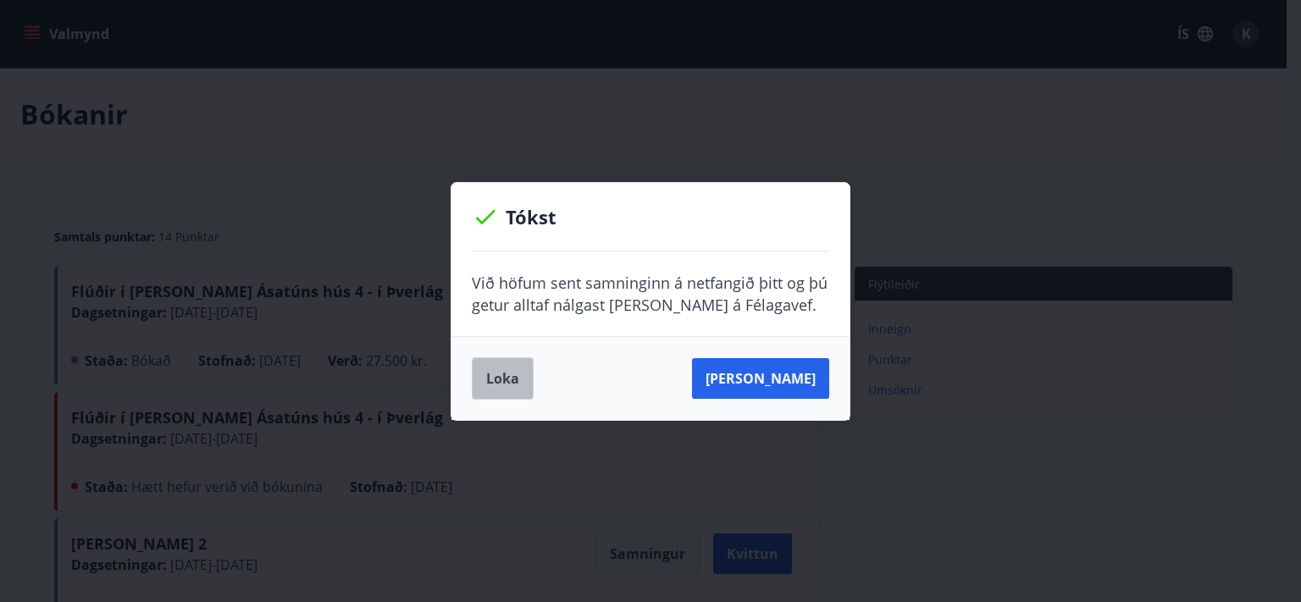
click at [517, 382] on button "Loka" at bounding box center [503, 378] width 62 height 42
